Goal: Navigation & Orientation: Find specific page/section

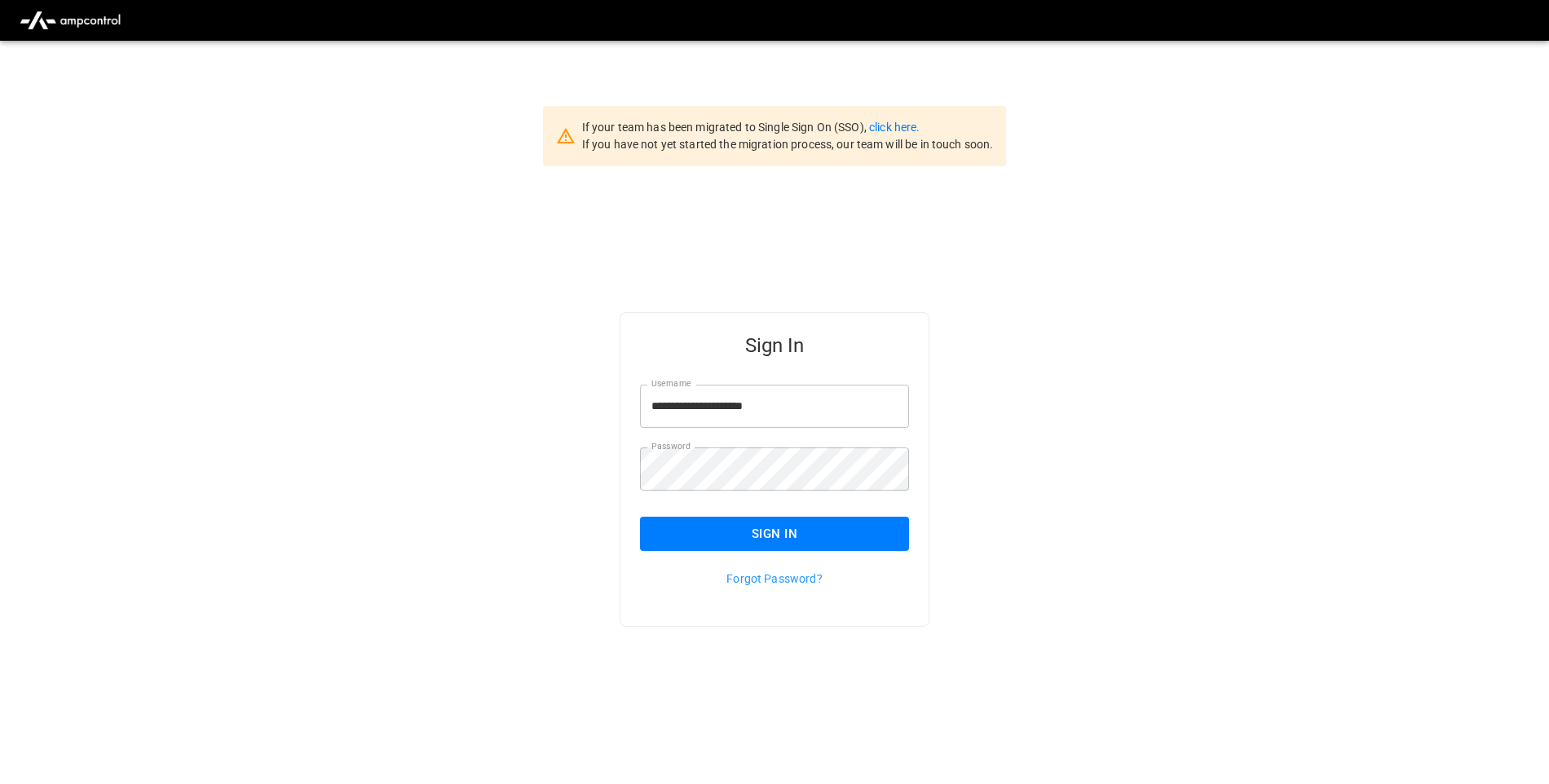
click at [749, 516] on div "Sign In" at bounding box center [765, 521] width 289 height 60
click at [753, 543] on button "Sign In" at bounding box center [774, 534] width 270 height 34
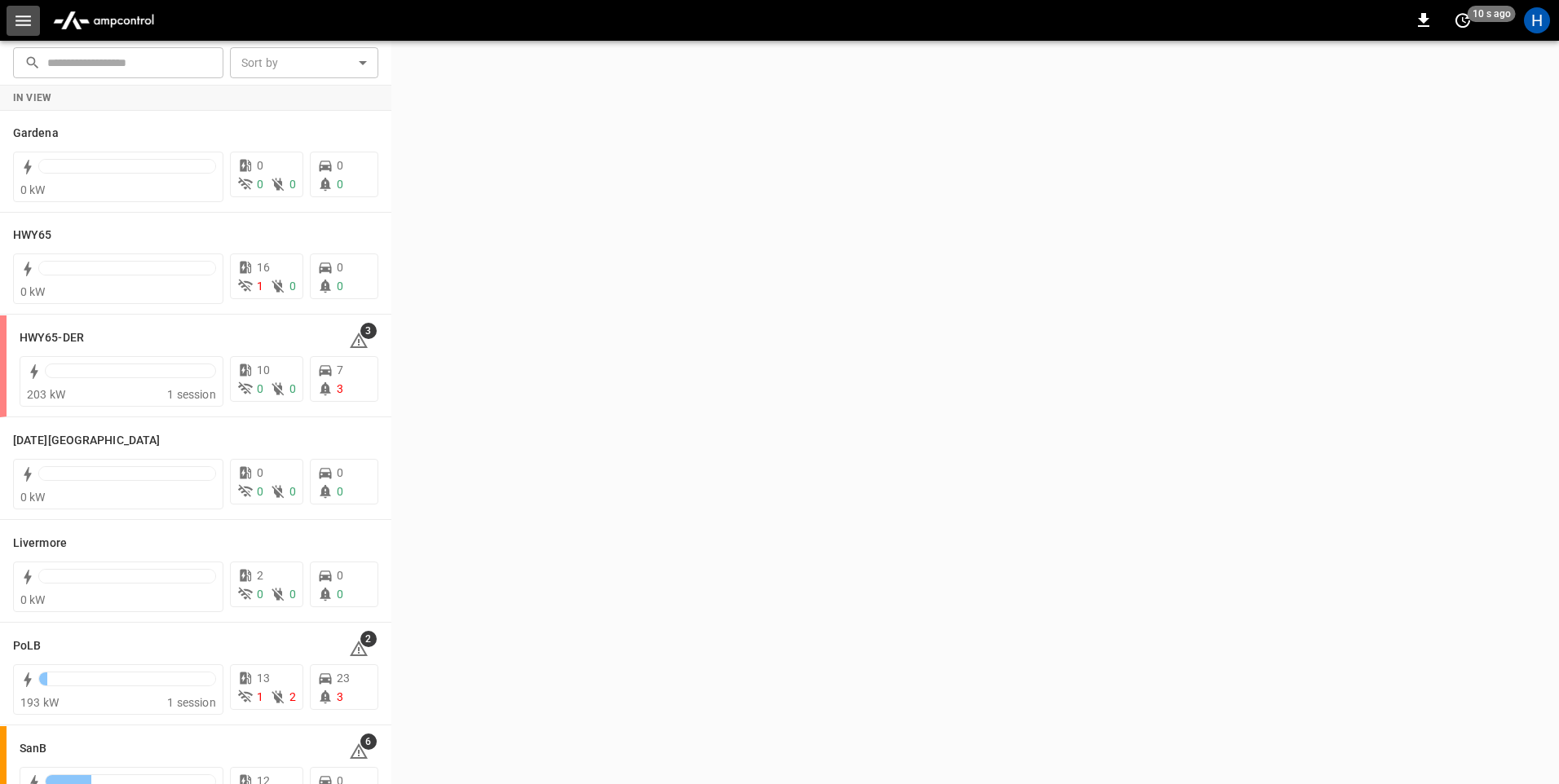
click at [24, 14] on icon "button" at bounding box center [24, 21] width 20 height 20
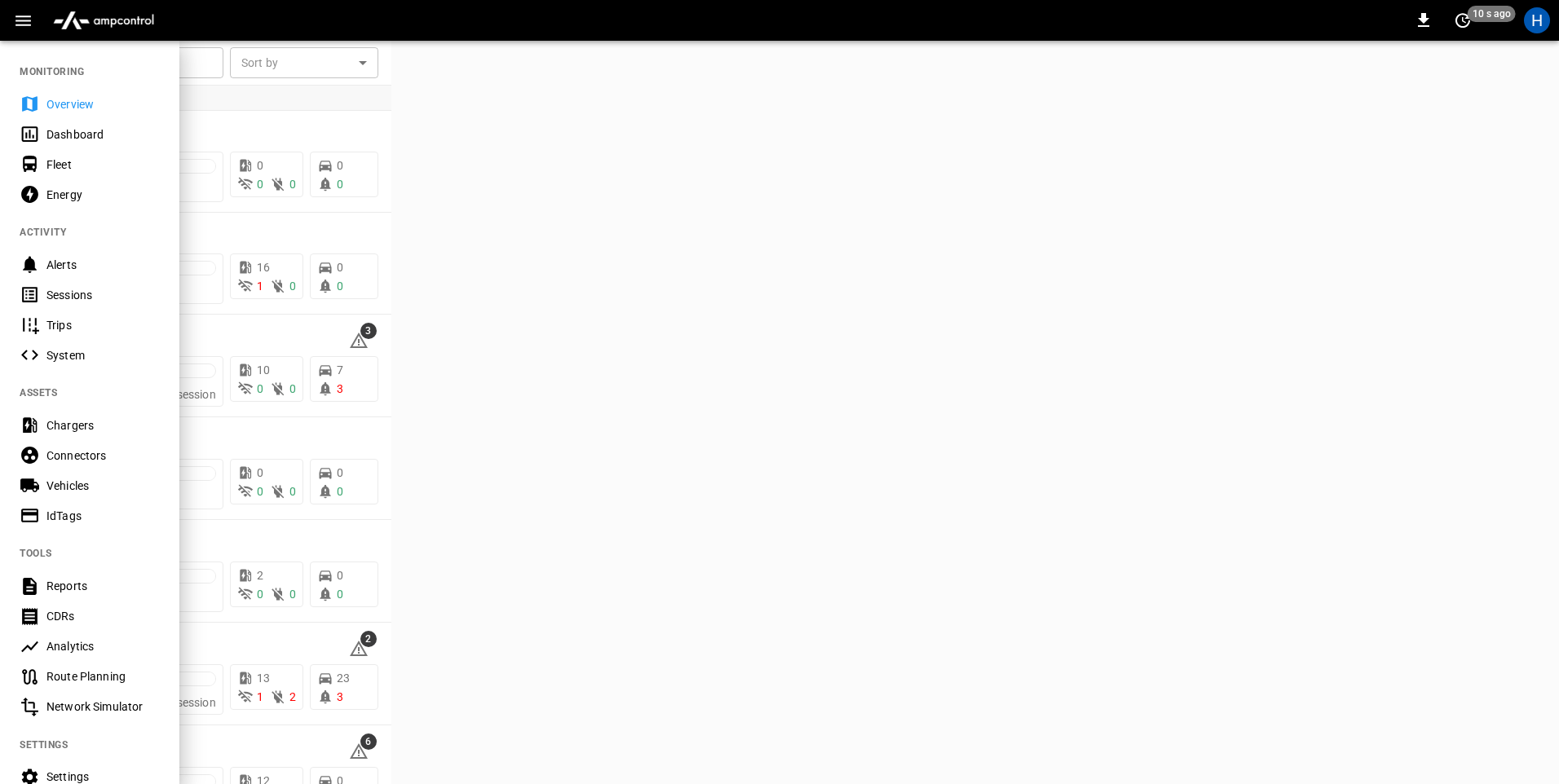
drag, startPoint x: 71, startPoint y: 136, endPoint x: 109, endPoint y: 112, distance: 44.9
click at [71, 138] on div "Dashboard" at bounding box center [102, 134] width 113 height 16
